Goal: Find specific page/section: Find specific page/section

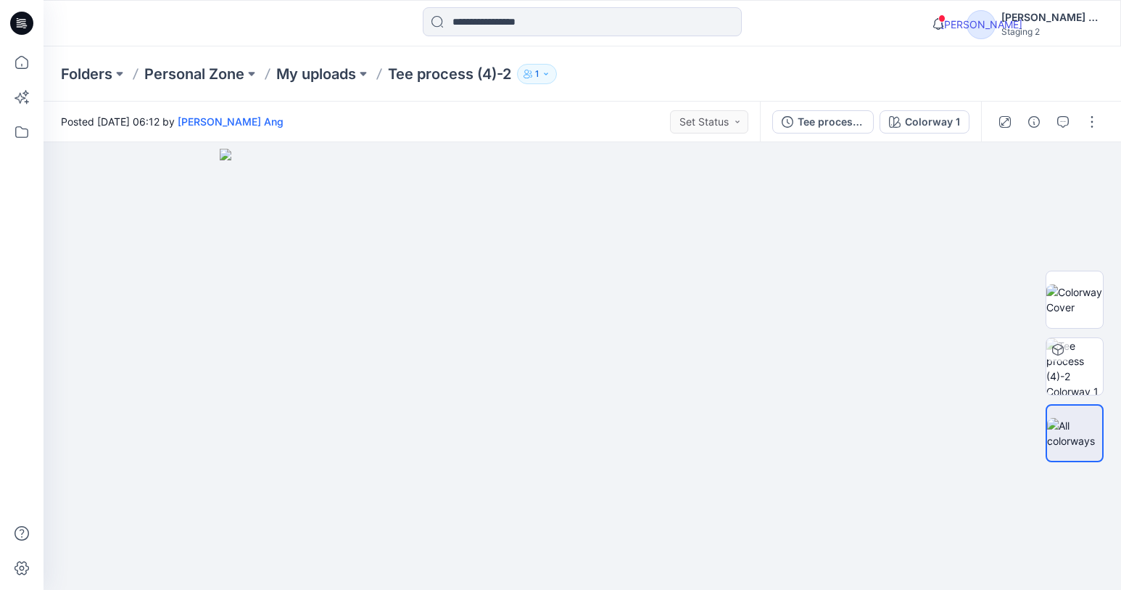
click at [1086, 134] on div at bounding box center [1048, 122] width 134 height 41
click at [1094, 125] on icon "button" at bounding box center [1092, 122] width 12 height 12
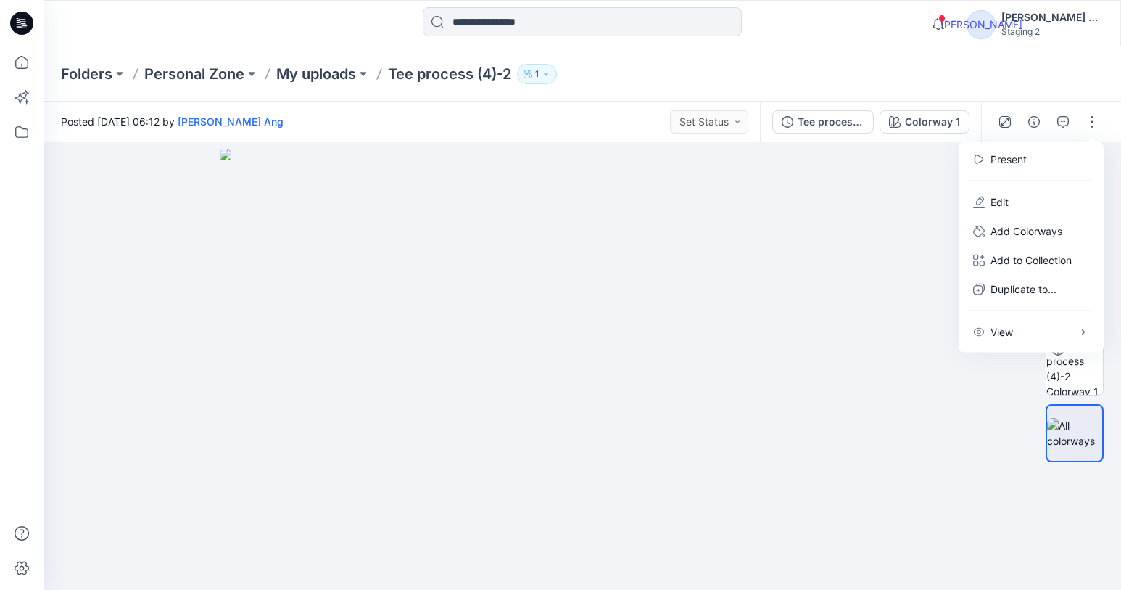
click at [341, 68] on p "My uploads" at bounding box center [316, 74] width 80 height 20
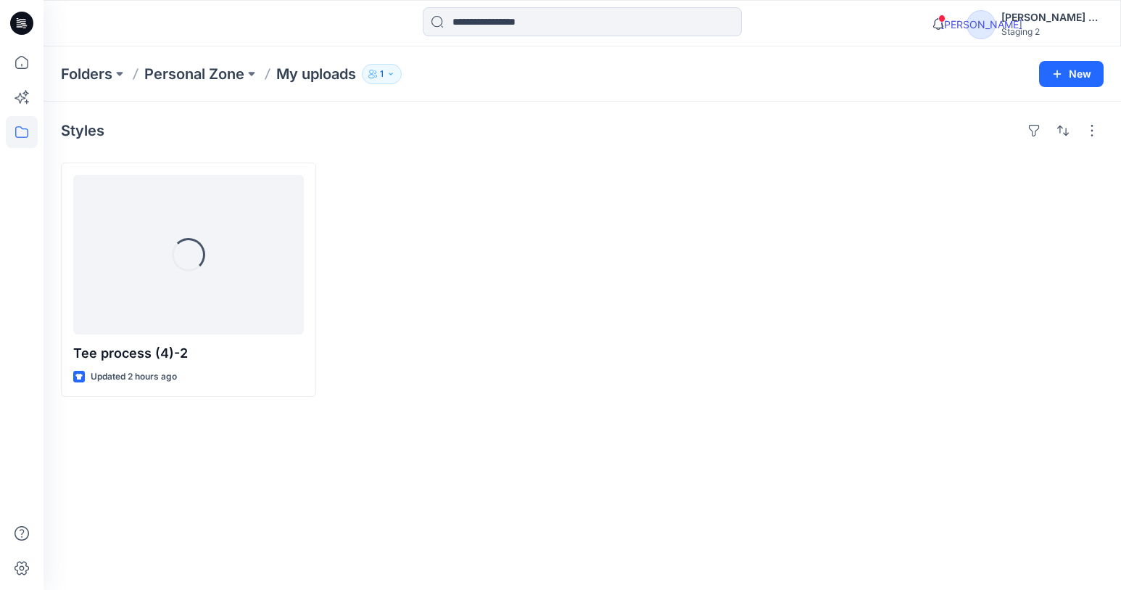
click at [953, 20] on icon at bounding box center [938, 23] width 29 height 29
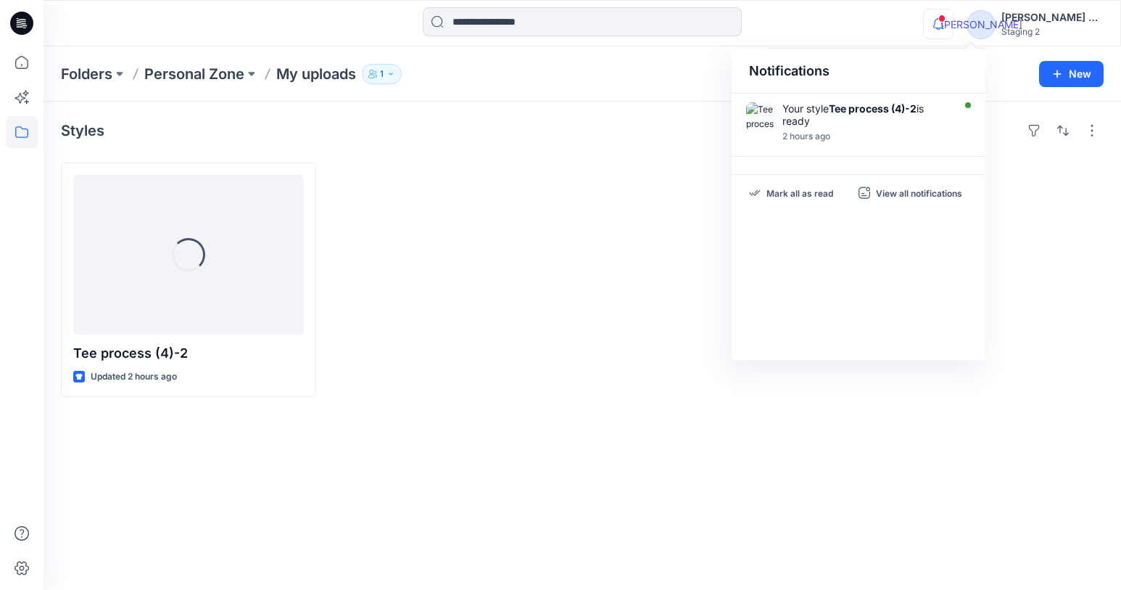
click at [1062, 260] on div at bounding box center [975, 279] width 255 height 234
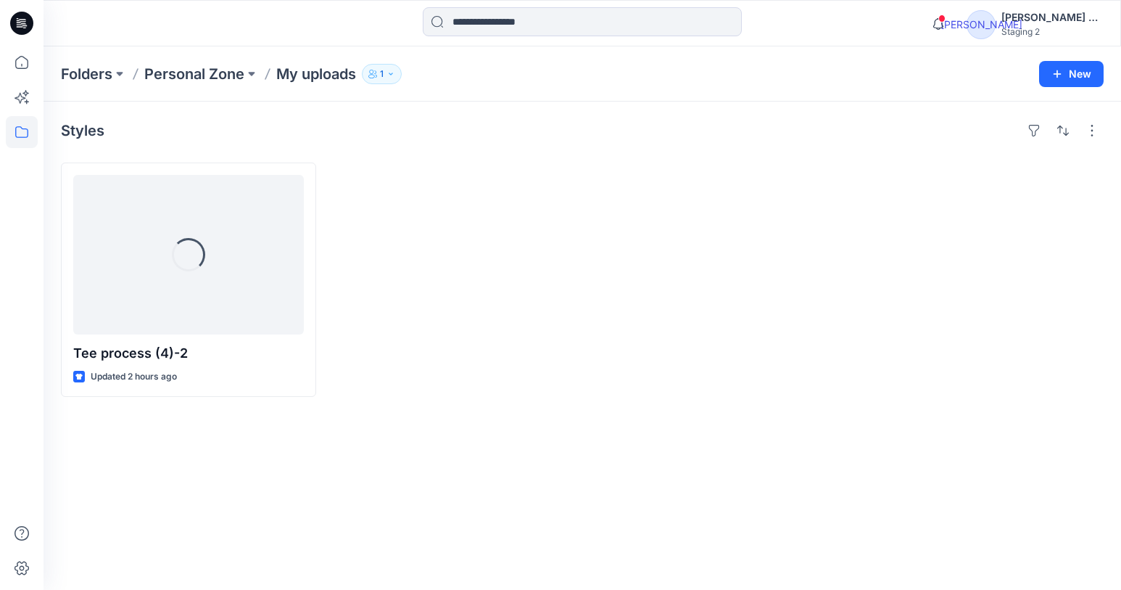
click at [1086, 139] on div "button" at bounding box center [1092, 130] width 23 height 23
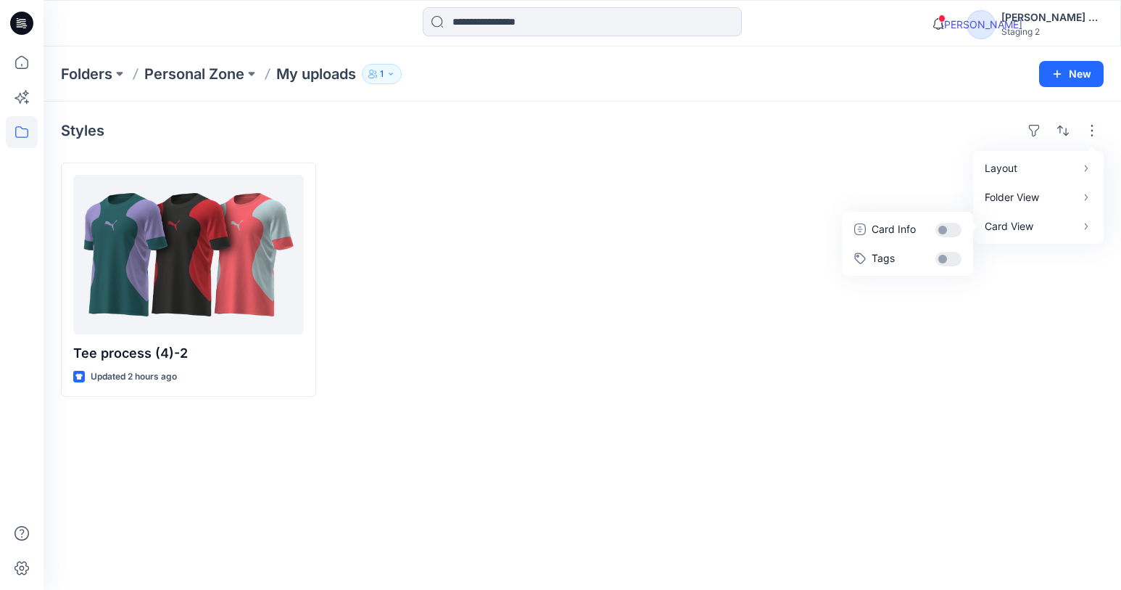
click at [1056, 222] on p "Card View" at bounding box center [1030, 226] width 91 height 17
click at [935, 350] on div at bounding box center [975, 279] width 255 height 234
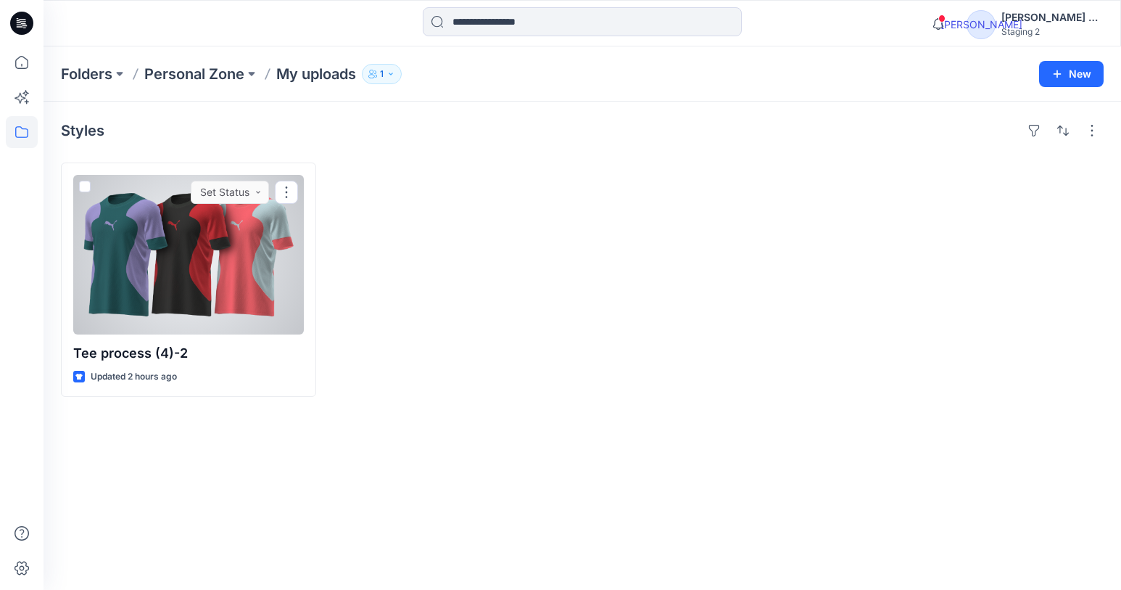
click at [287, 188] on icon at bounding box center [287, 192] width 2 height 12
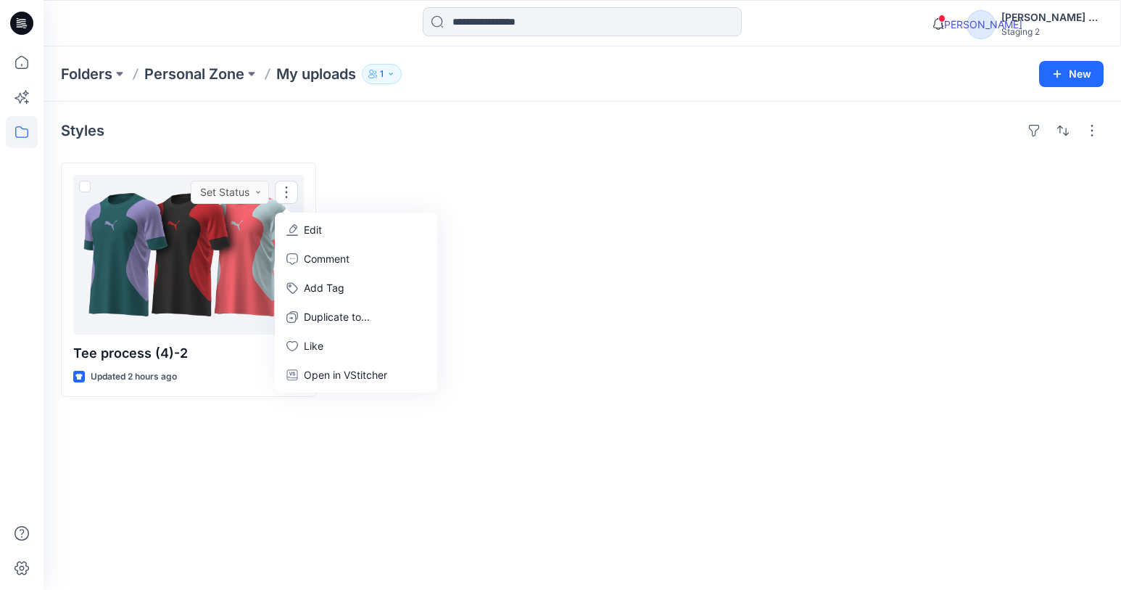
click at [384, 372] on p "Open in VStitcher" at bounding box center [345, 374] width 83 height 17
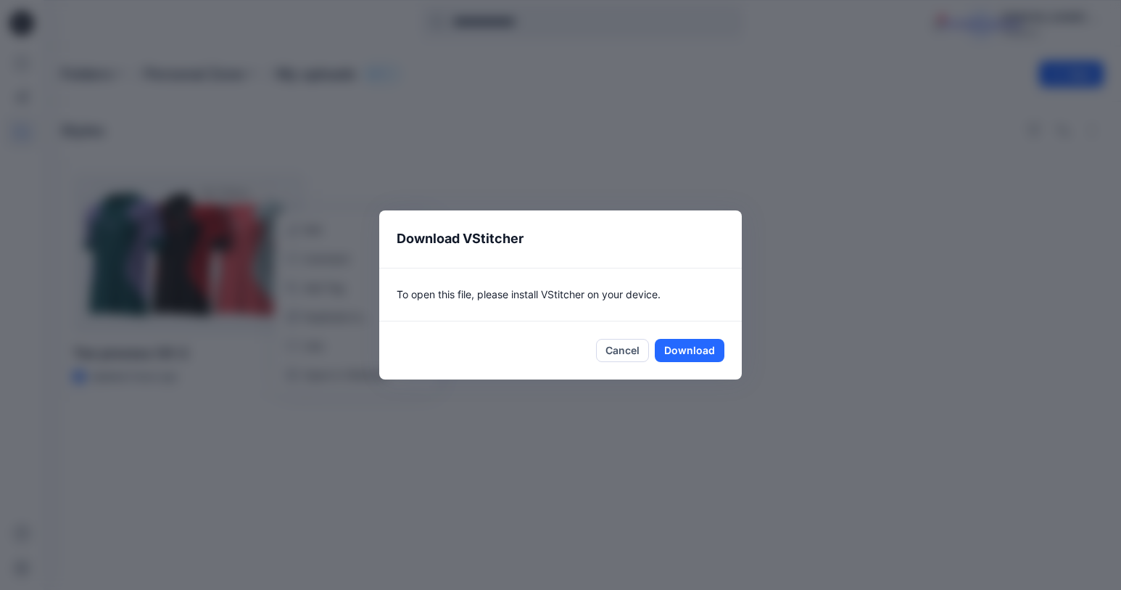
click at [611, 350] on button "Cancel" at bounding box center [622, 350] width 53 height 23
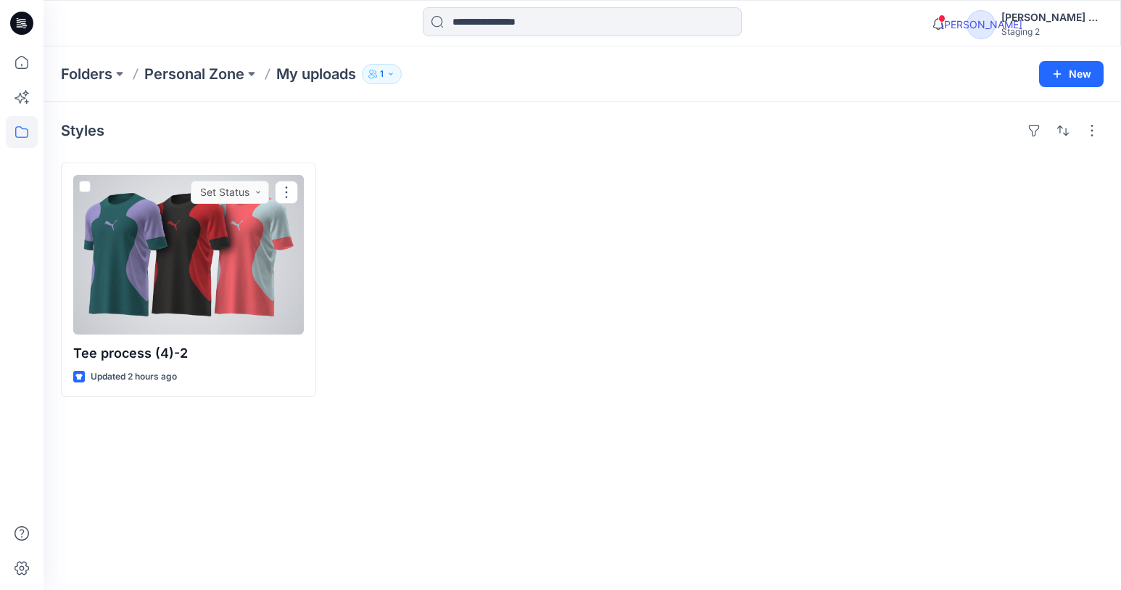
click at [289, 190] on icon at bounding box center [287, 192] width 12 height 12
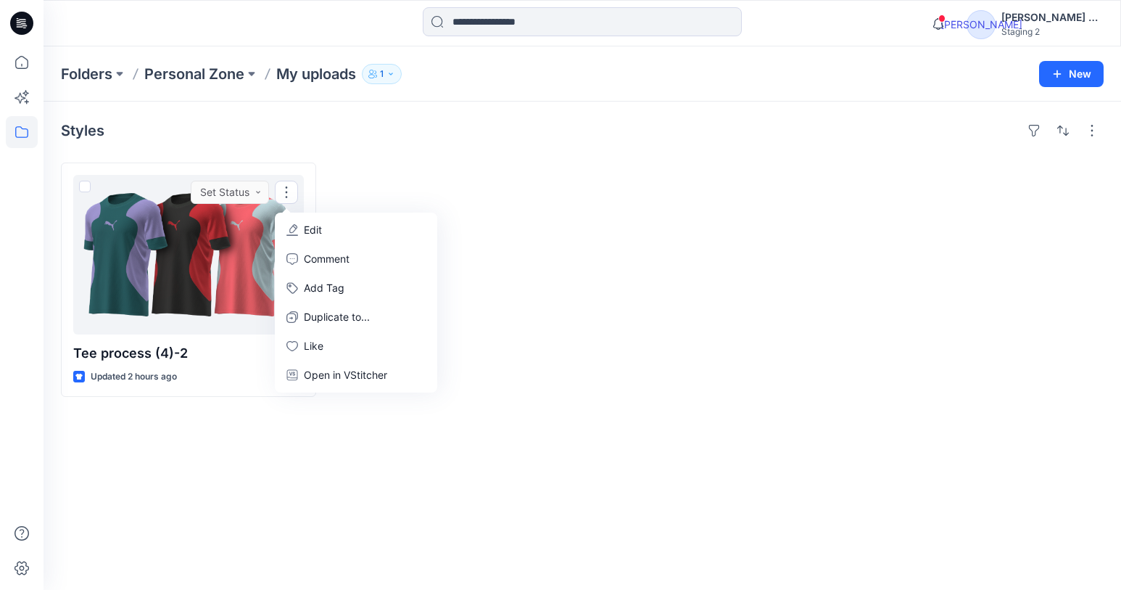
click at [643, 379] on div at bounding box center [713, 279] width 255 height 234
